Goal: Information Seeking & Learning: Understand process/instructions

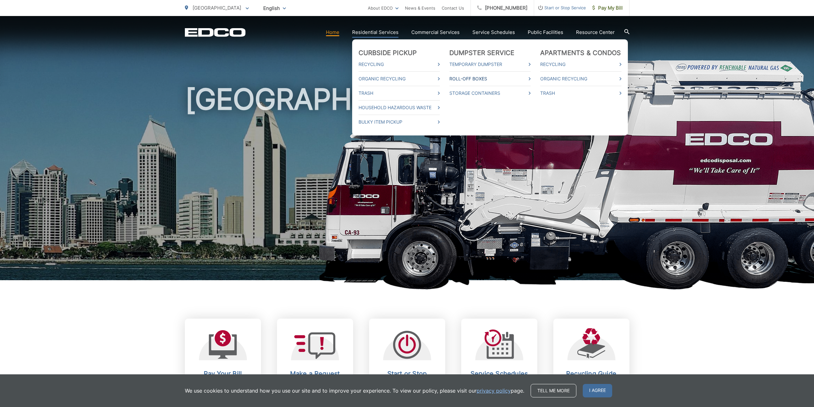
click at [471, 77] on link "Roll-Off Boxes" at bounding box center [489, 79] width 81 height 8
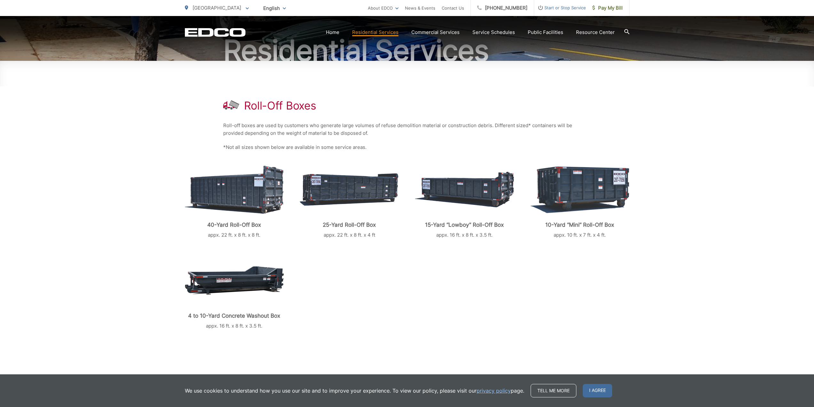
scroll to position [96, 0]
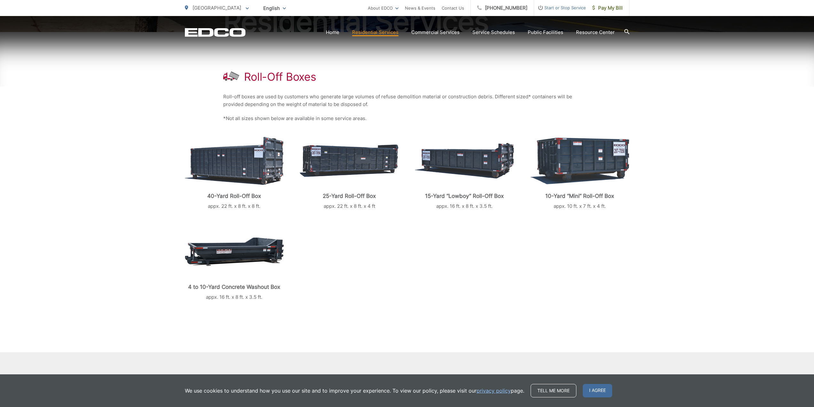
click at [568, 174] on img at bounding box center [579, 160] width 99 height 47
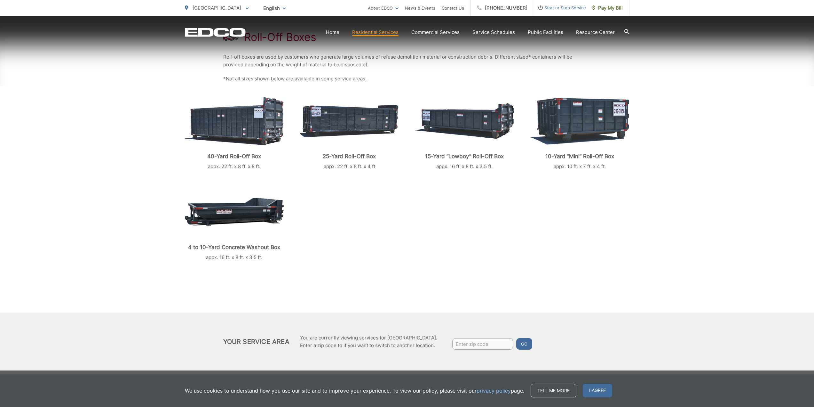
scroll to position [139, 0]
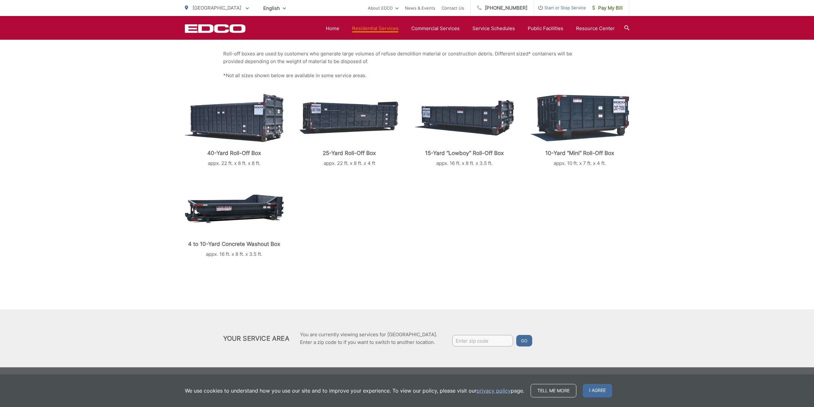
click at [473, 340] on input "Enter zip code" at bounding box center [482, 341] width 61 height 12
type input "92101"
click at [516, 335] on button "Go" at bounding box center [524, 341] width 16 height 12
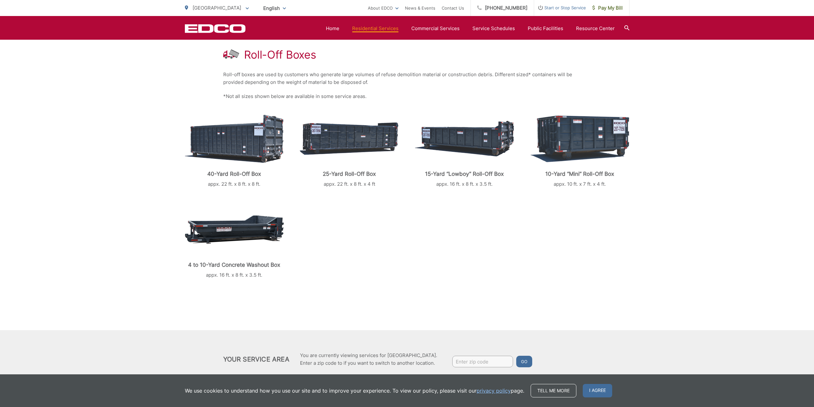
scroll to position [107, 0]
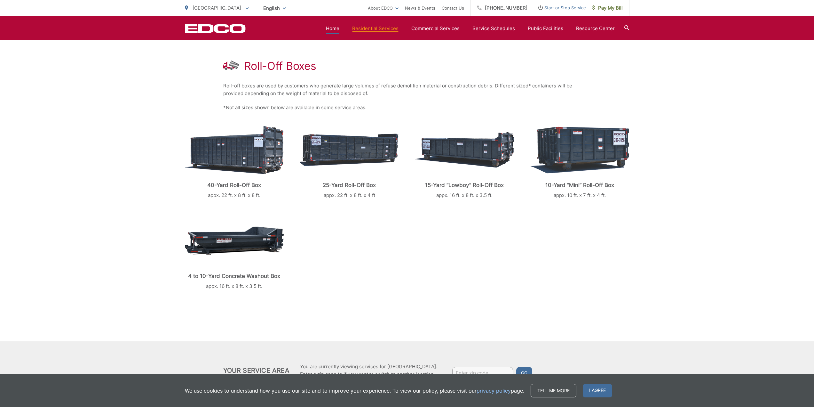
click at [336, 28] on link "Home" at bounding box center [332, 29] width 13 height 8
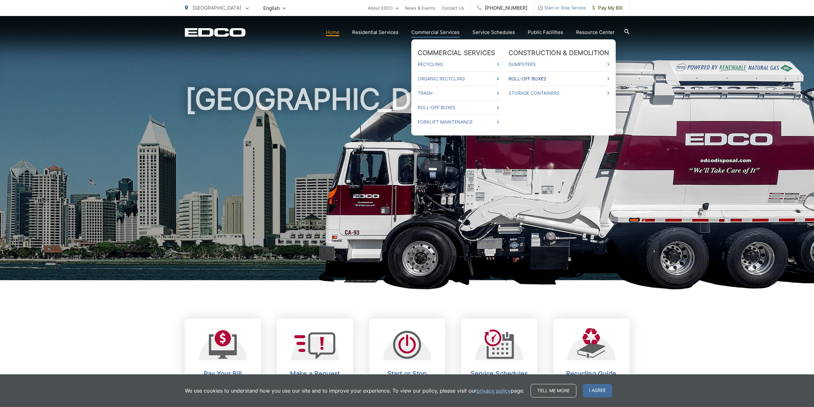
click at [534, 79] on link "Roll-Off Boxes" at bounding box center [559, 79] width 101 height 8
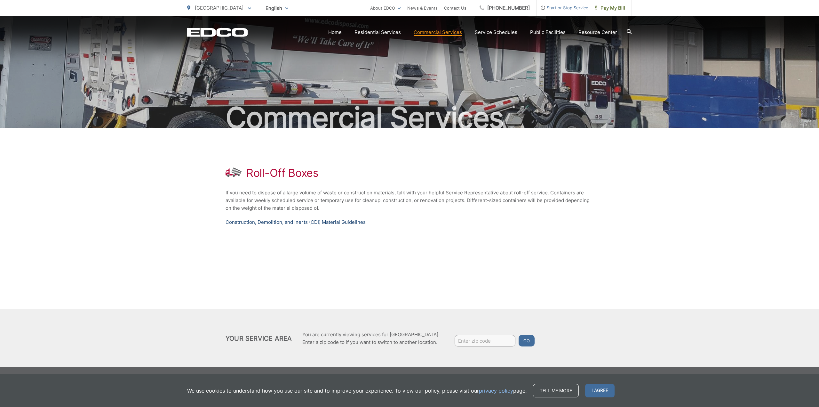
click at [244, 221] on link "Construction, Demolition, and Inerts (CDI) Material Guidelines" at bounding box center [296, 222] width 140 height 8
click at [781, 212] on div "Roll-Off Boxes If you need to dispose of a large volume of waste or constructio…" at bounding box center [409, 247] width 819 height 239
